Goal: Information Seeking & Learning: Understand process/instructions

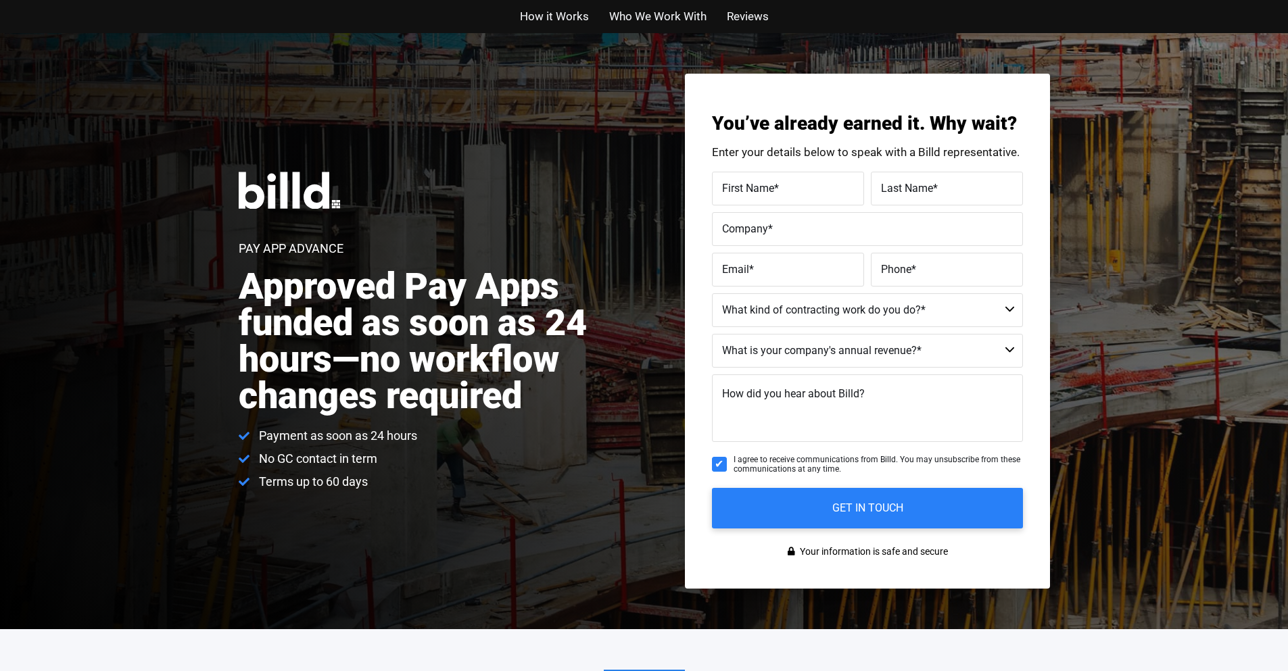
click at [554, 16] on span "How it Works" at bounding box center [554, 17] width 69 height 20
